Goal: Navigation & Orientation: Find specific page/section

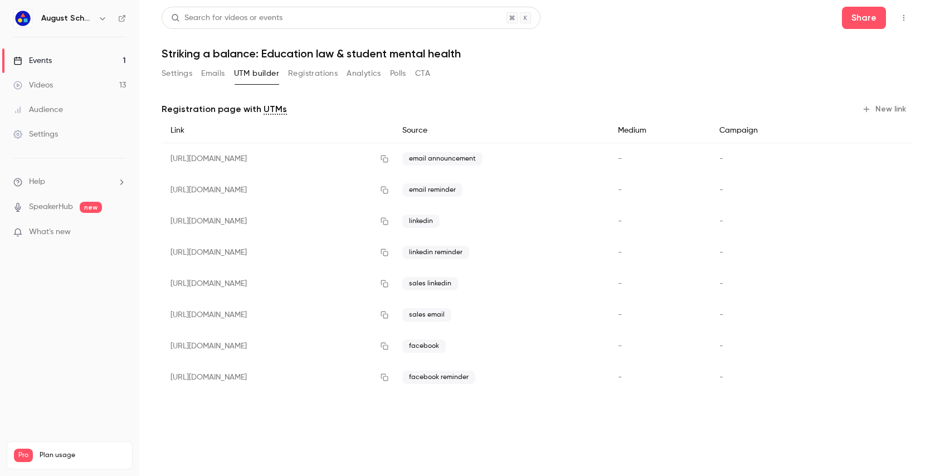
click at [307, 74] on button "Registrations" at bounding box center [313, 74] width 50 height 18
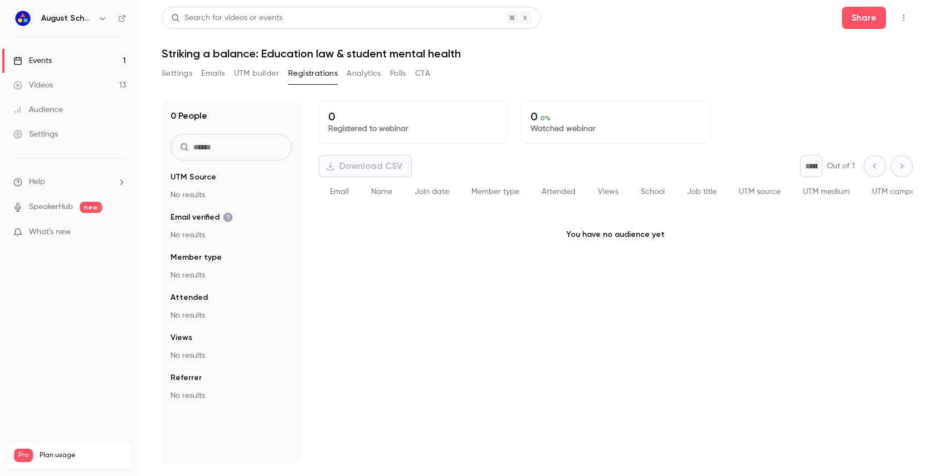
click at [377, 81] on button "Analytics" at bounding box center [363, 74] width 35 height 18
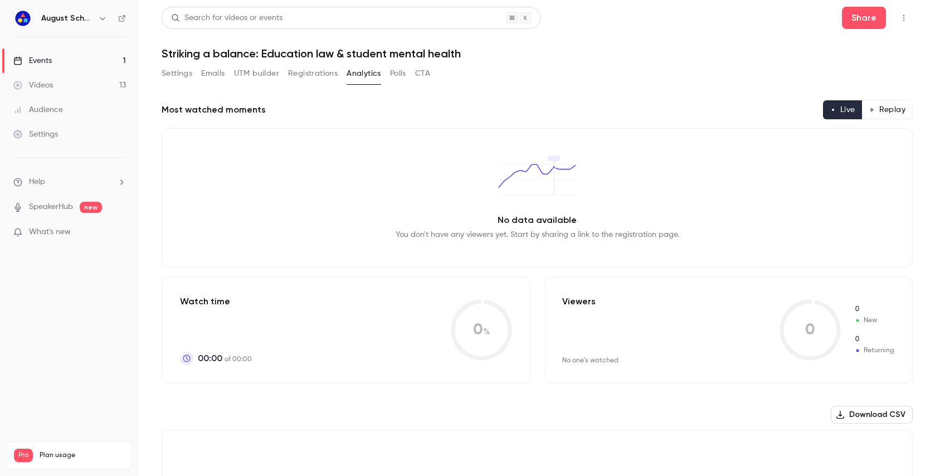
click at [412, 73] on div "Settings Emails UTM builder Registrations Analytics Polls CTA" at bounding box center [296, 74] width 268 height 18
click at [396, 75] on button "Polls" at bounding box center [398, 74] width 16 height 18
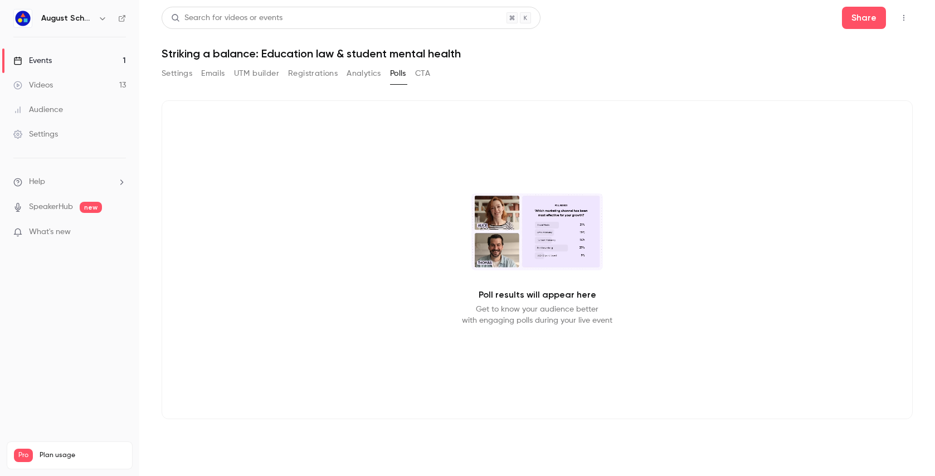
click at [420, 73] on button "CTA" at bounding box center [422, 74] width 15 height 18
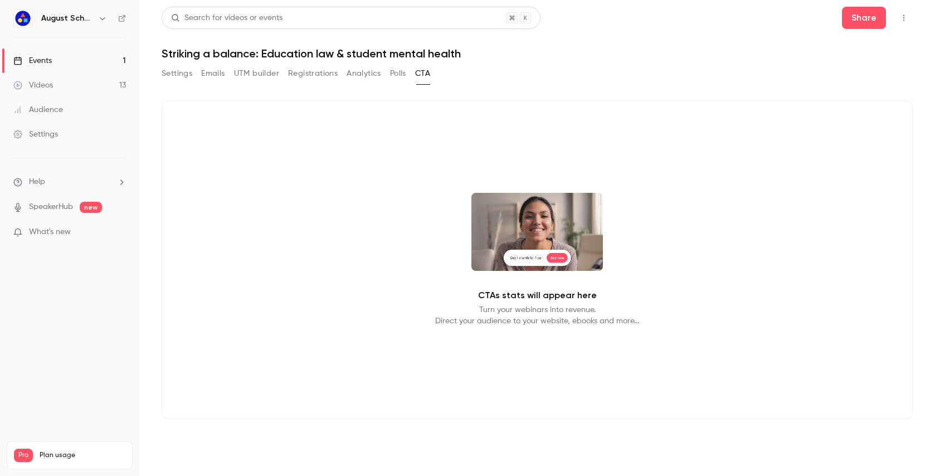
click at [94, 91] on link "Videos 13" at bounding box center [69, 85] width 139 height 25
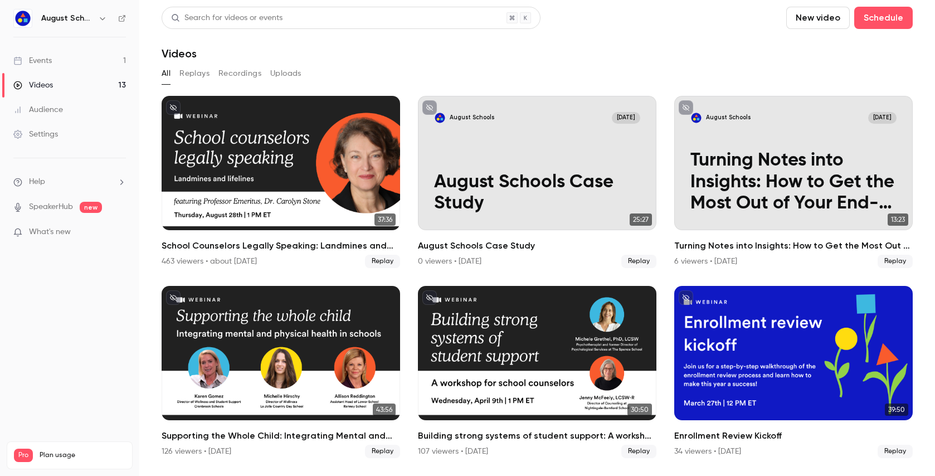
click at [95, 67] on link "Events 1" at bounding box center [69, 60] width 139 height 25
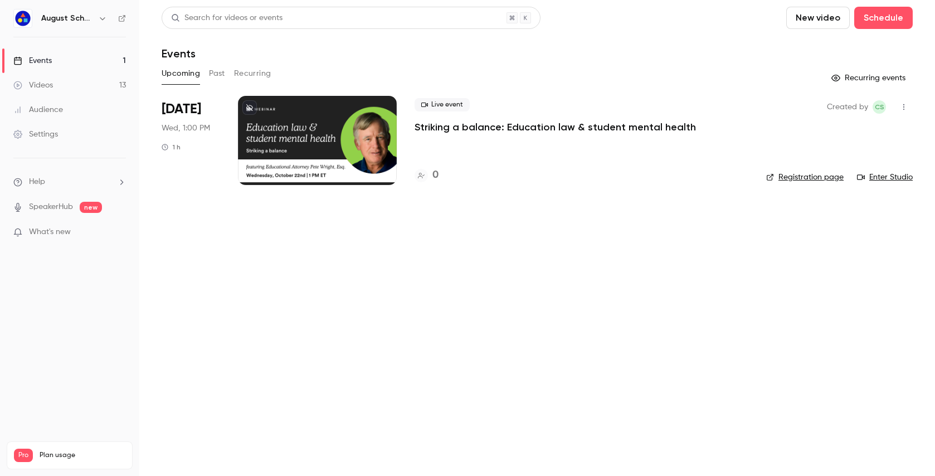
click at [222, 71] on button "Past" at bounding box center [217, 74] width 16 height 18
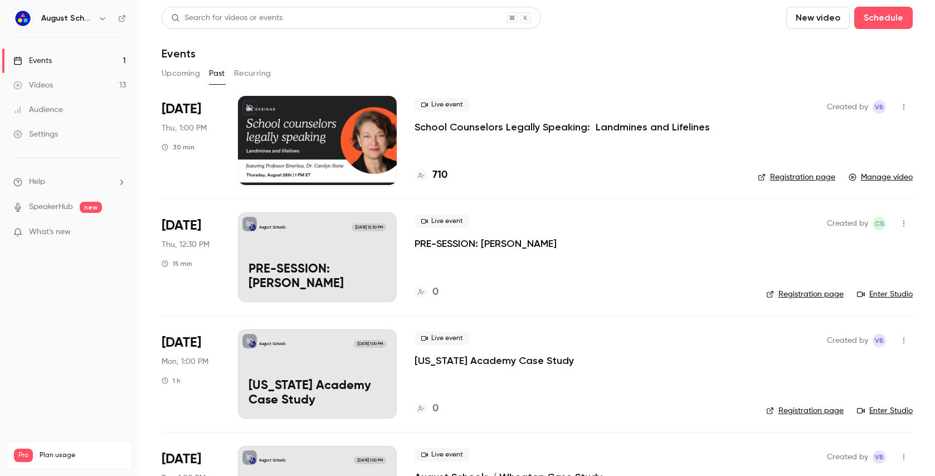
click at [189, 72] on button "Upcoming" at bounding box center [181, 74] width 38 height 18
